Goal: Find specific page/section: Find specific page/section

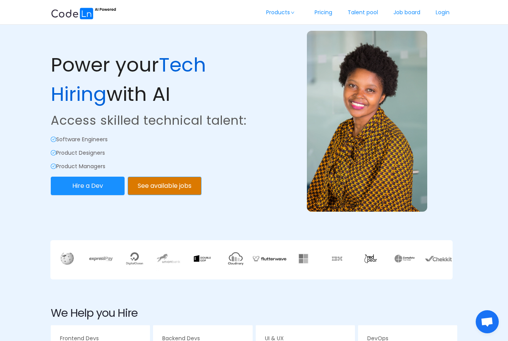
click at [154, 184] on button "See available jobs" at bounding box center [165, 186] width 74 height 18
